Goal: Information Seeking & Learning: Learn about a topic

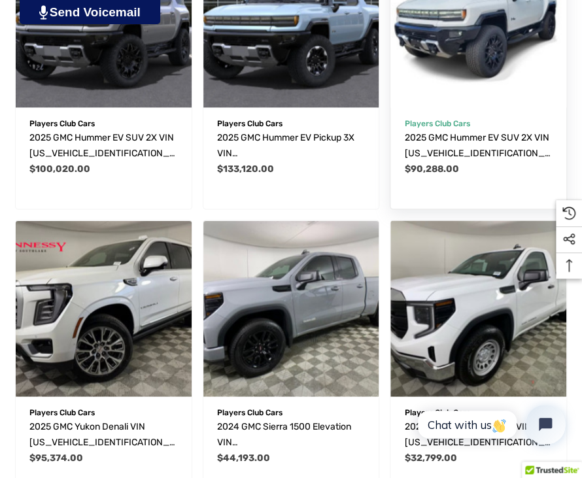
scroll to position [682, 0]
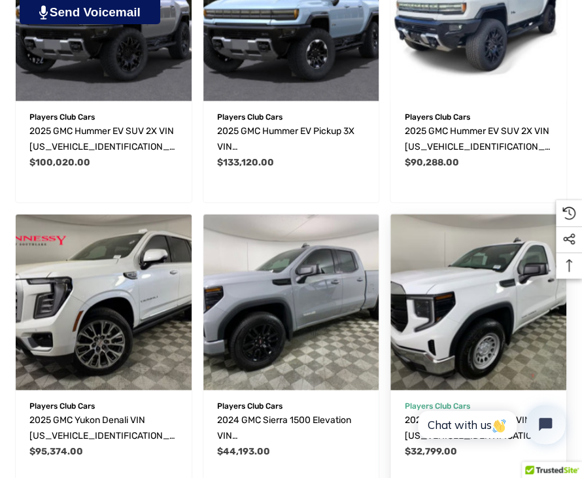
click at [489, 309] on img "2025 GMC Sierra 1500 Pro VIN 3GTNHAED7SG104841,$32,799.00\a" at bounding box center [478, 302] width 176 height 176
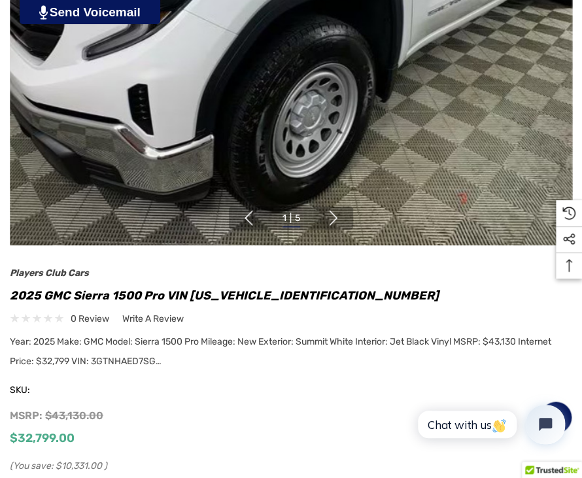
scroll to position [447, 0]
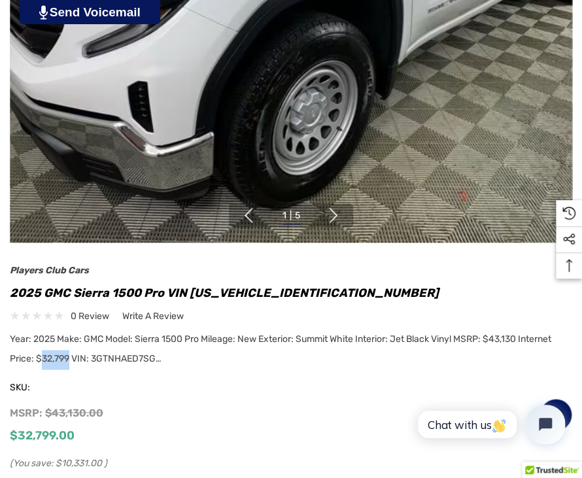
drag, startPoint x: 39, startPoint y: 334, endPoint x: 71, endPoint y: 330, distance: 31.6
click at [71, 333] on span "Year: 2025 Make: GMC Model: Sierra 1500 Pro Mileage: New Exterior: Summit White…" at bounding box center [281, 348] width 542 height 31
copy span "32,799"
